Goal: Task Accomplishment & Management: Use online tool/utility

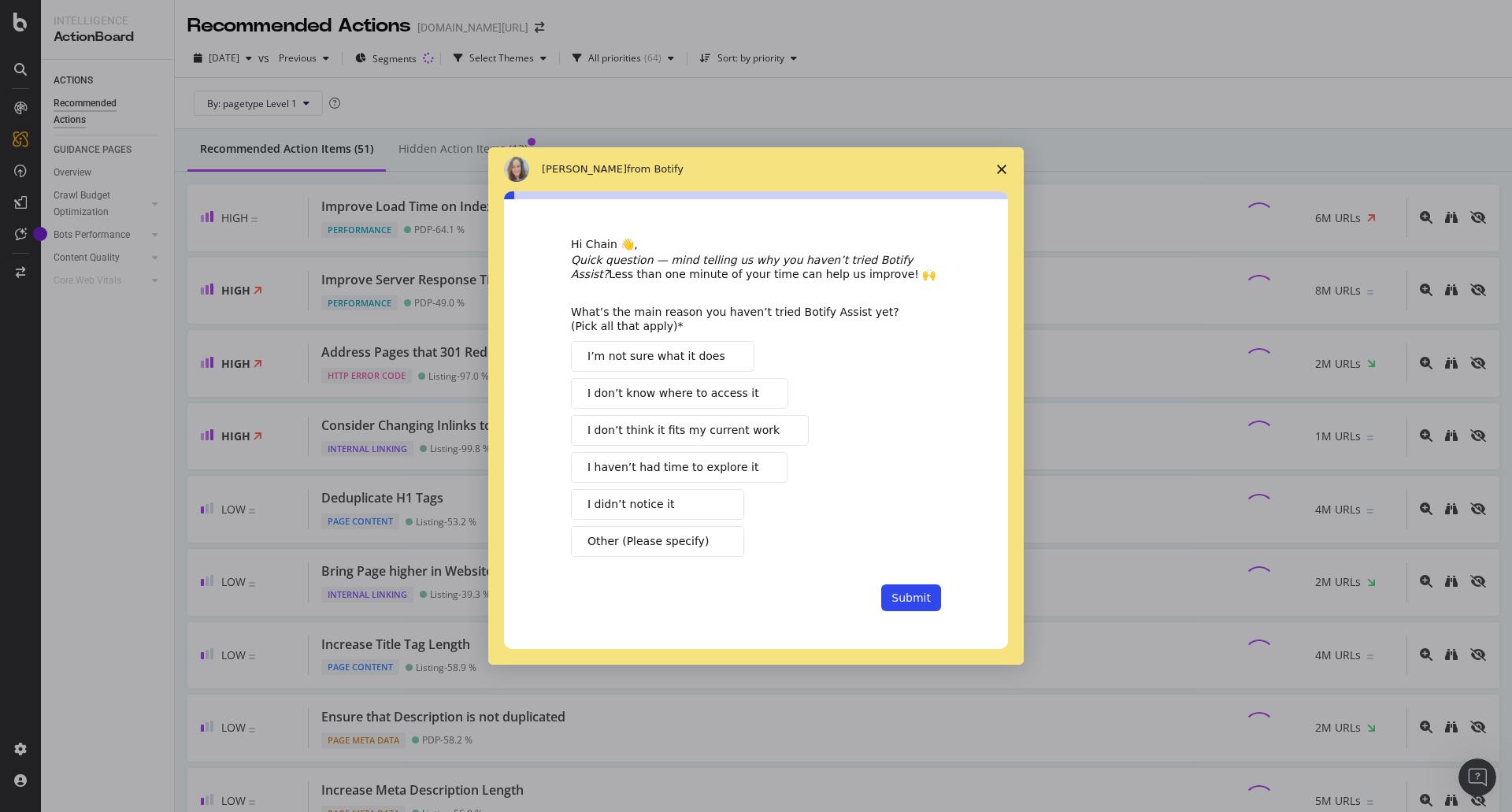
click at [1003, 167] on icon "Close survey" at bounding box center [1002, 170] width 10 height 10
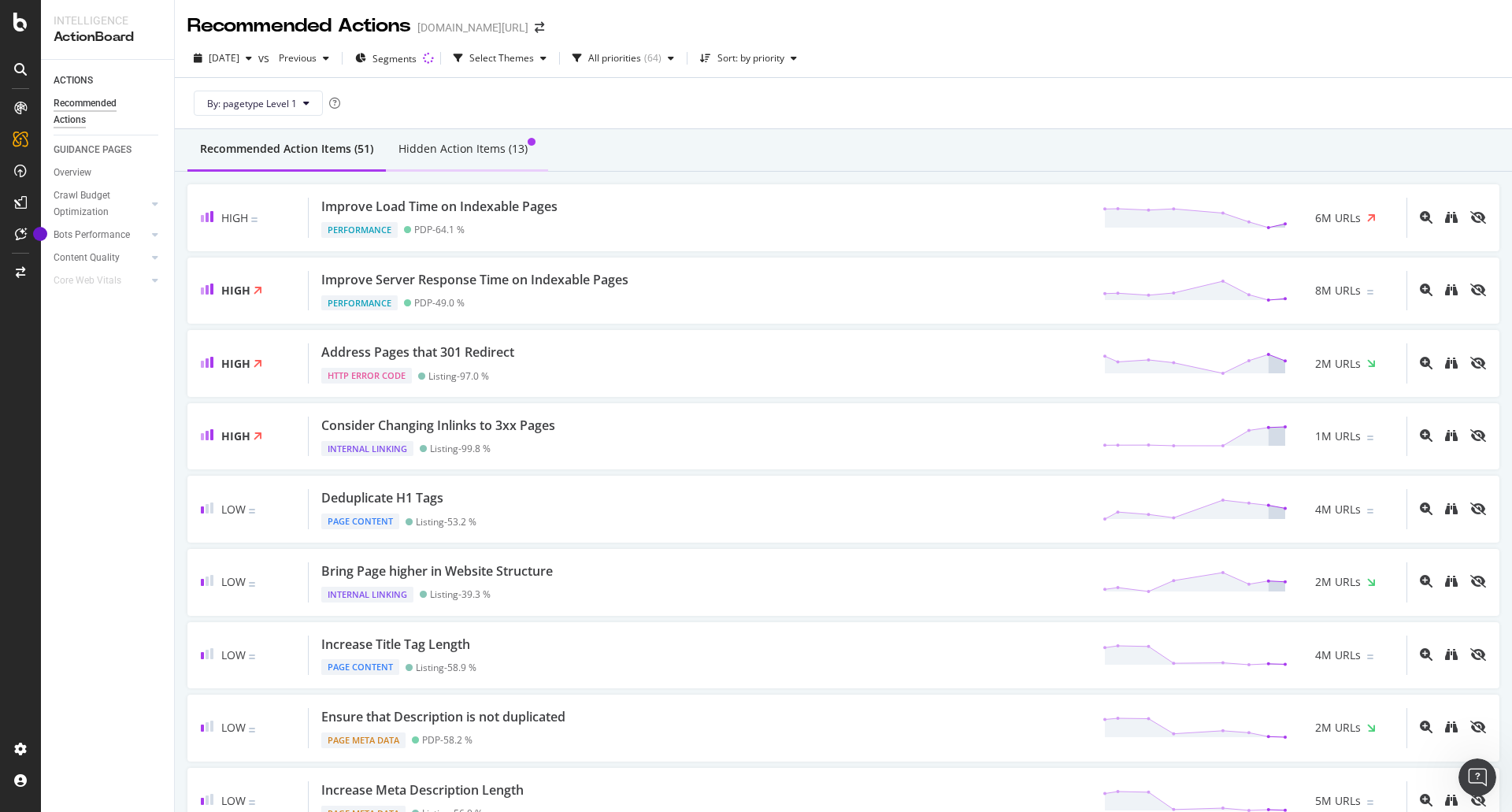
click at [446, 151] on div "Hidden Action Items (13)" at bounding box center [463, 149] width 129 height 15
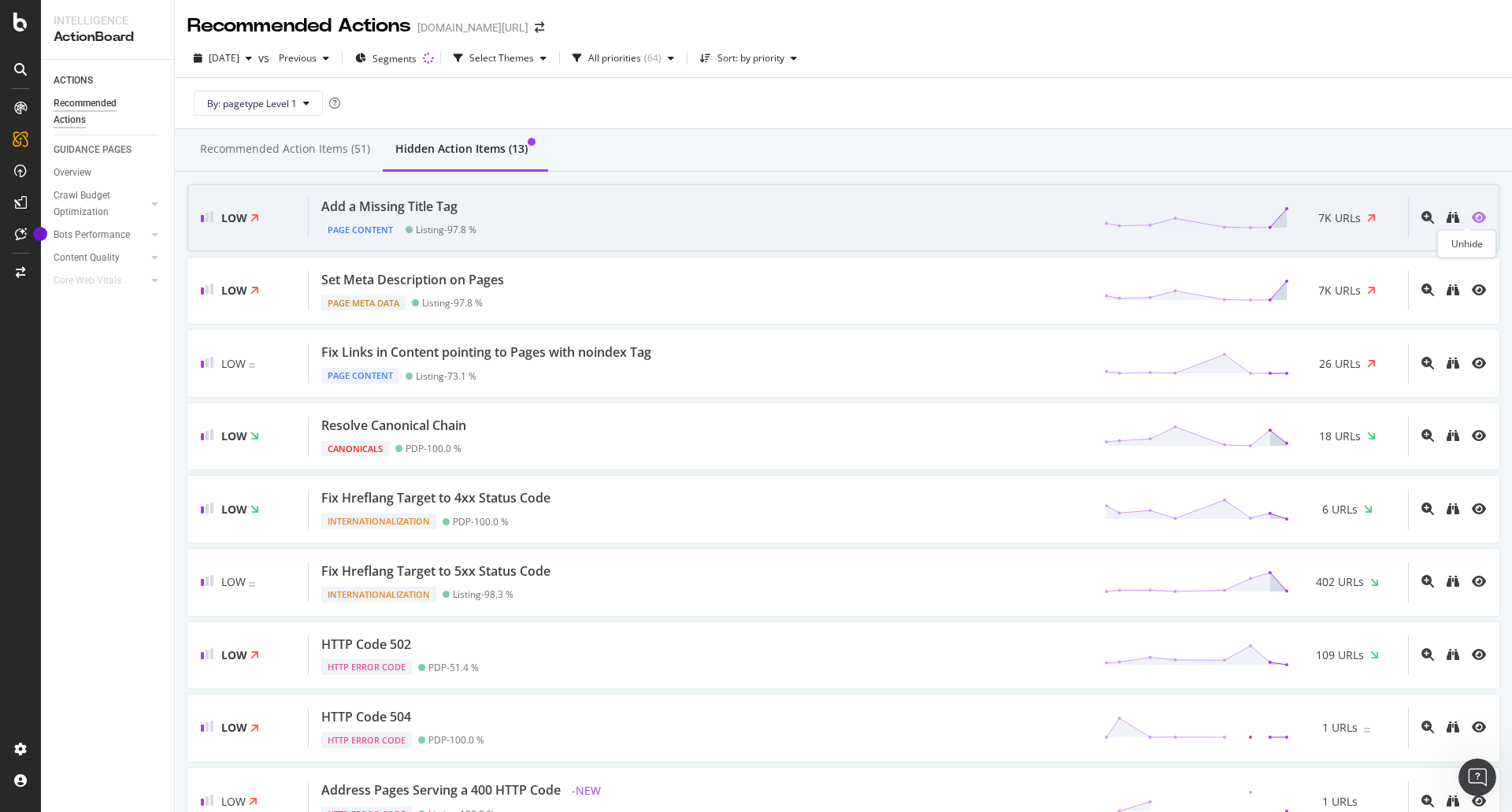
click at [1473, 217] on icon "eye" at bounding box center [1479, 217] width 14 height 12
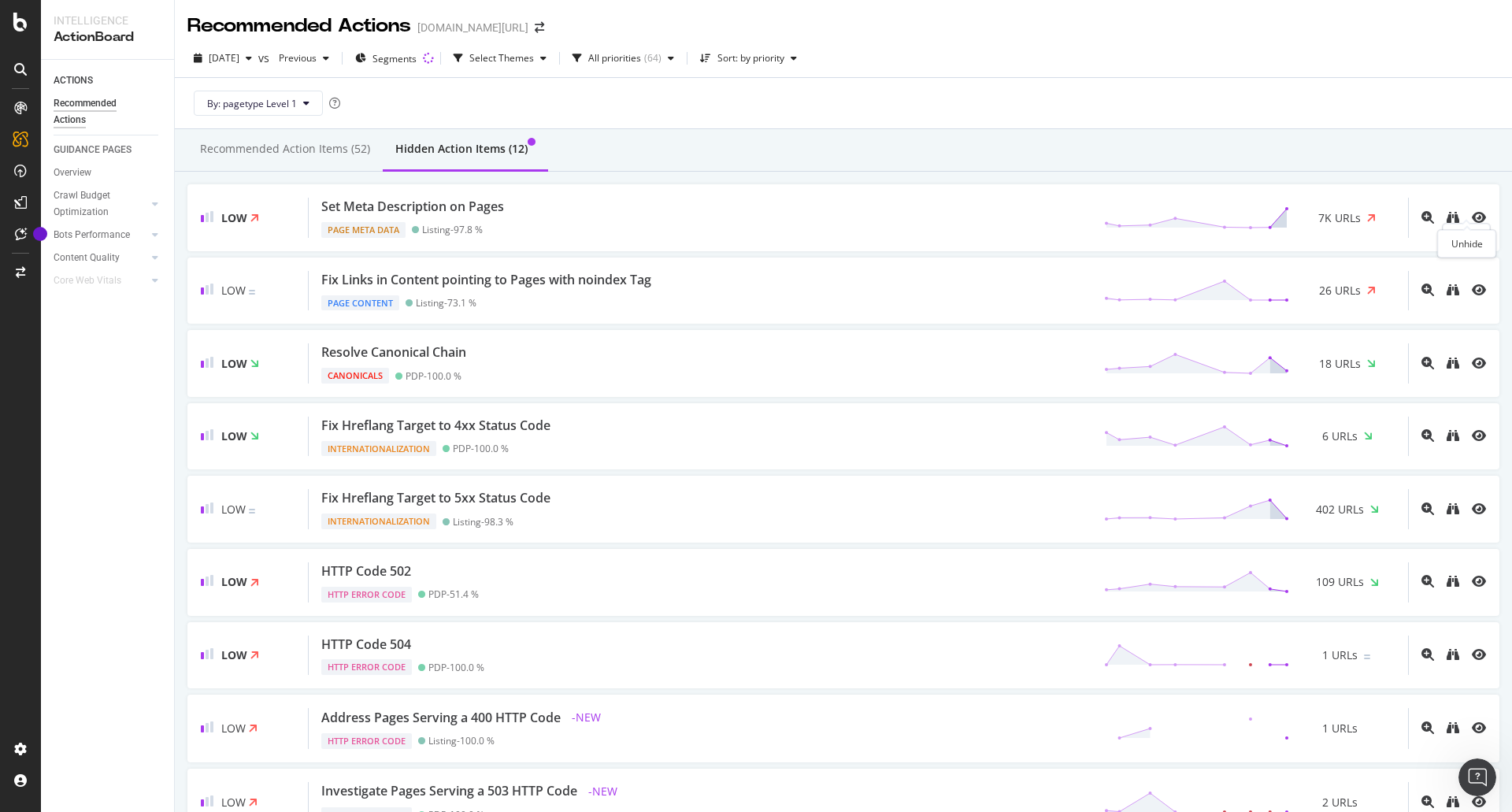
click at [1473, 217] on icon "eye" at bounding box center [1479, 217] width 14 height 12
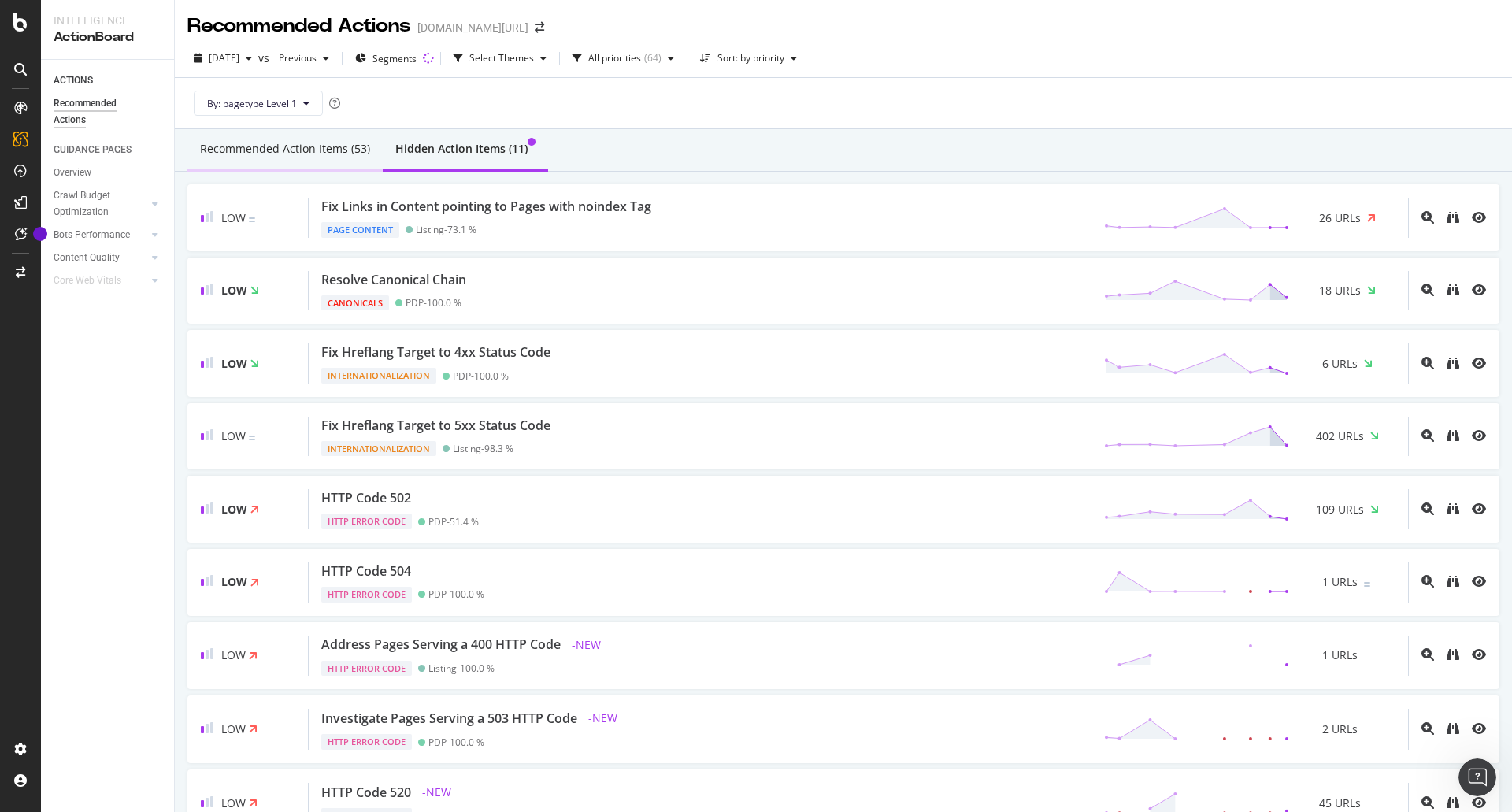
click at [283, 149] on div "Recommended Action Items (53)" at bounding box center [285, 149] width 170 height 15
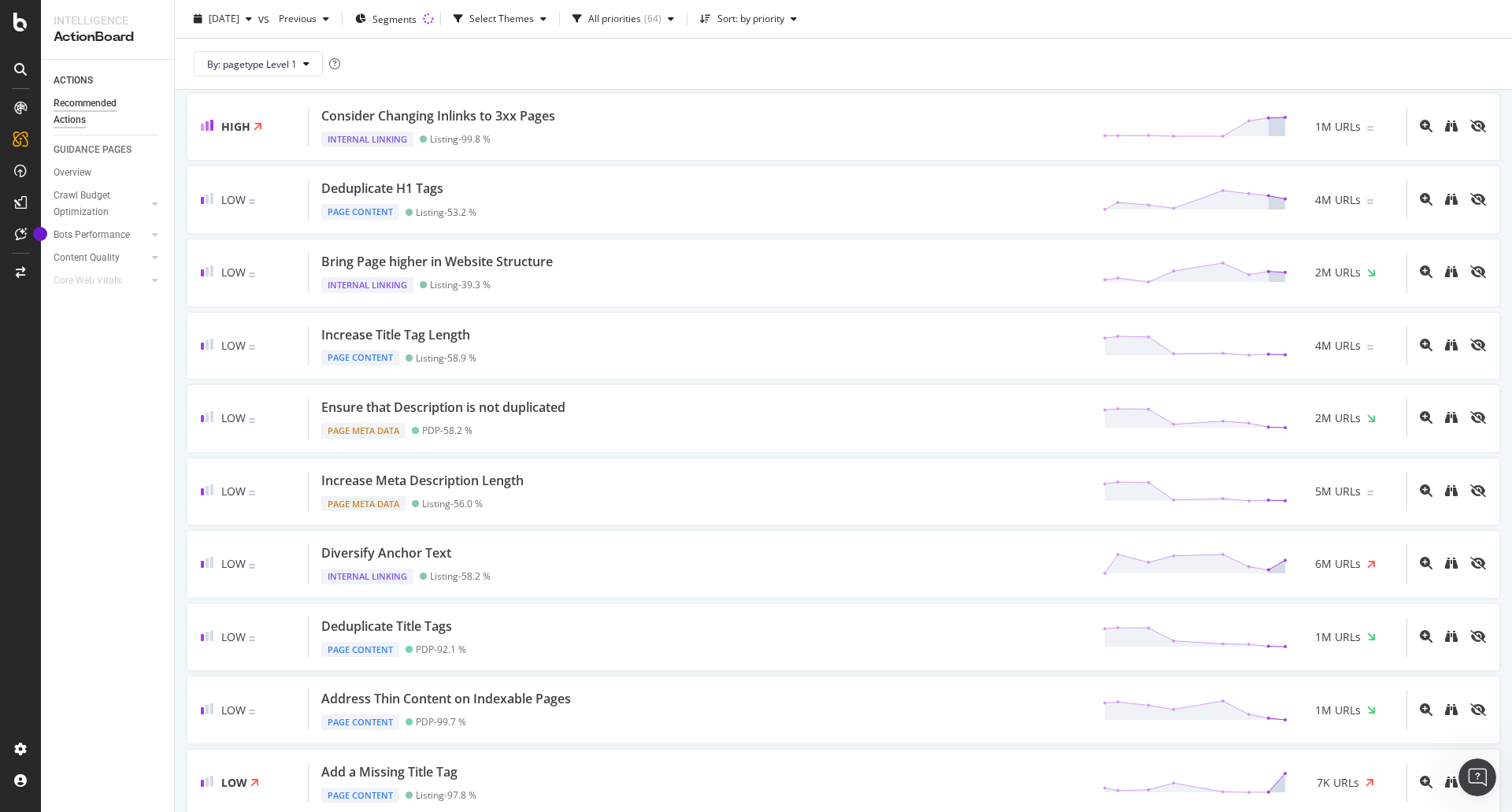
scroll to position [305, 0]
